Goal: Information Seeking & Learning: Find specific page/section

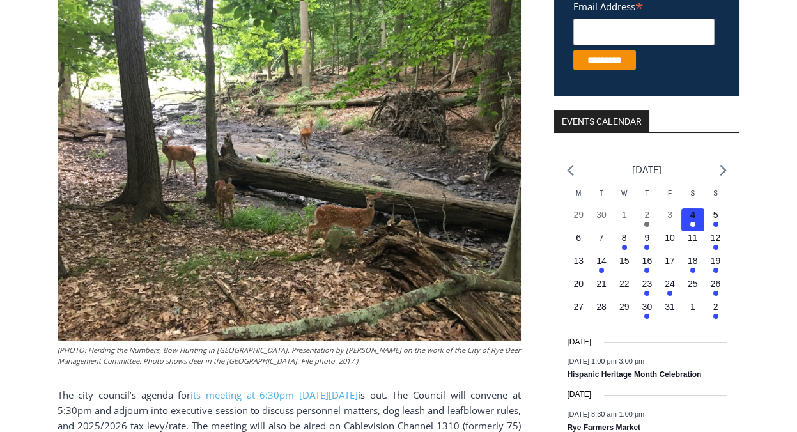
scroll to position [384, 0]
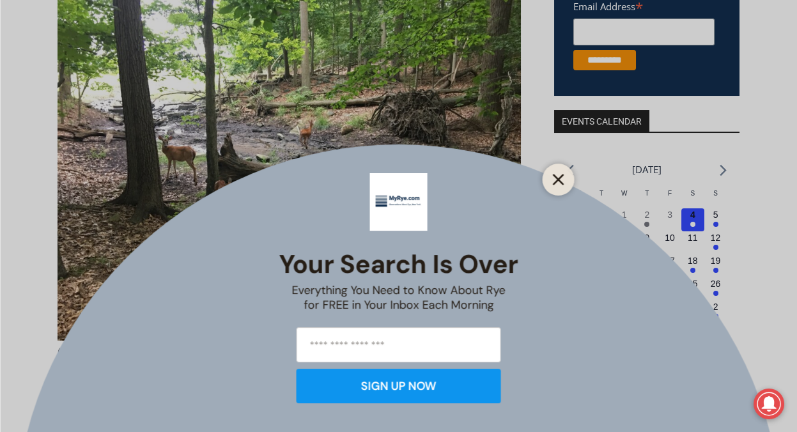
click at [561, 188] on button "Close" at bounding box center [559, 180] width 18 height 18
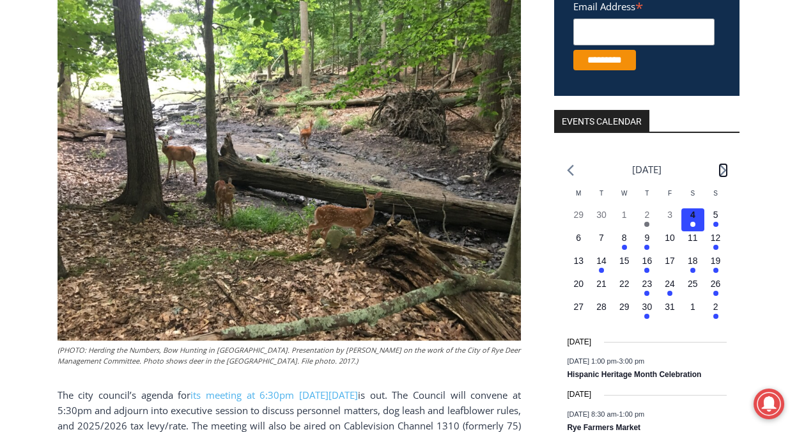
click at [725, 164] on icon "Next month" at bounding box center [723, 170] width 7 height 12
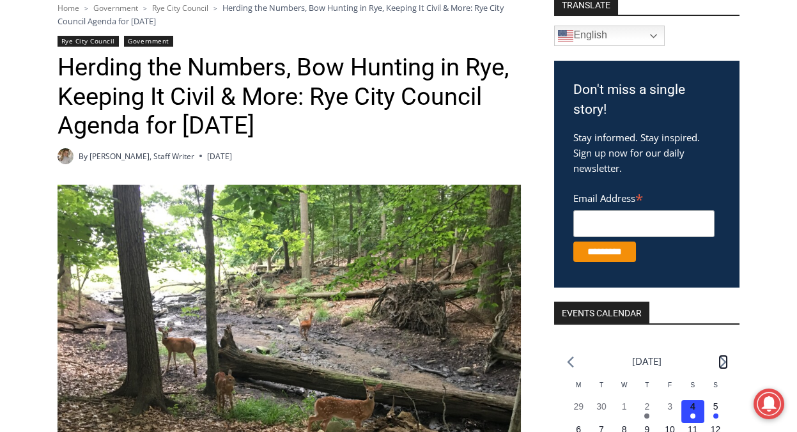
scroll to position [0, 0]
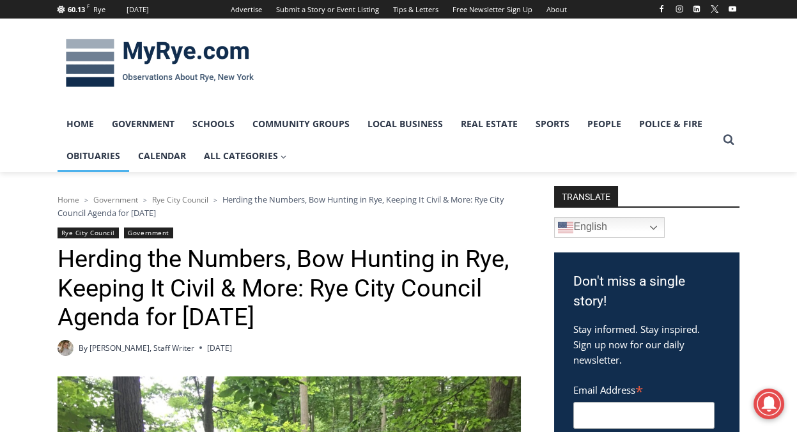
click at [103, 155] on link "Obituaries" at bounding box center [94, 156] width 72 height 32
